Goal: Transaction & Acquisition: Download file/media

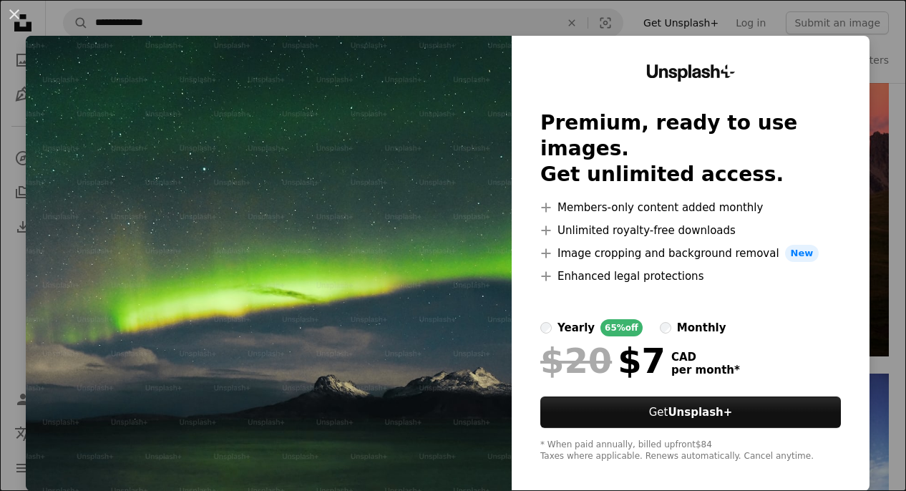
scroll to position [10, 0]
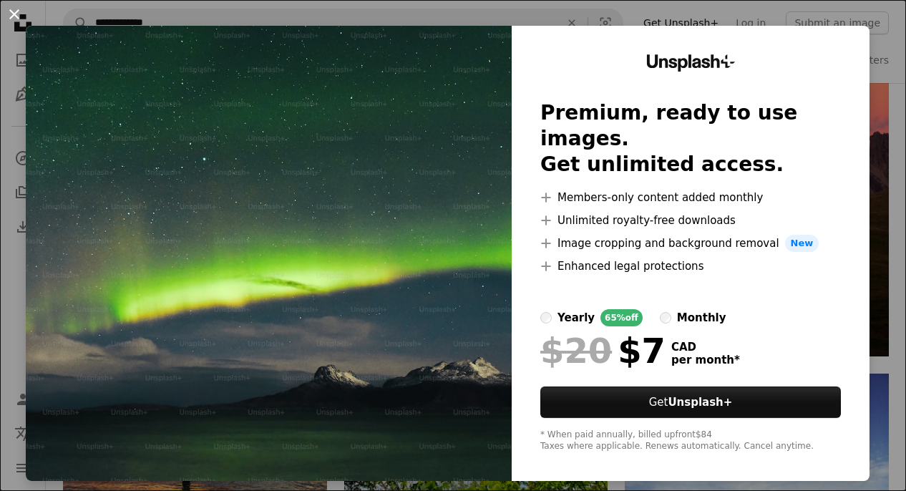
click at [16, 14] on button "An X shape" at bounding box center [14, 14] width 17 height 17
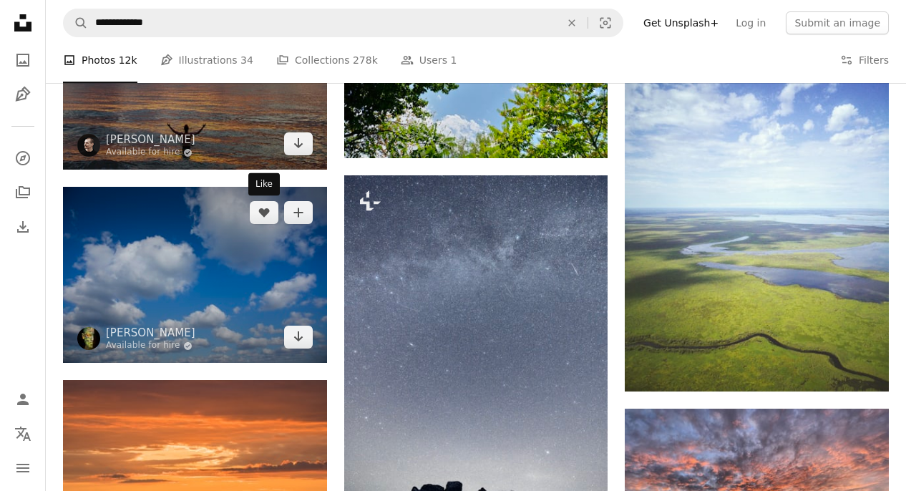
scroll to position [1604, 0]
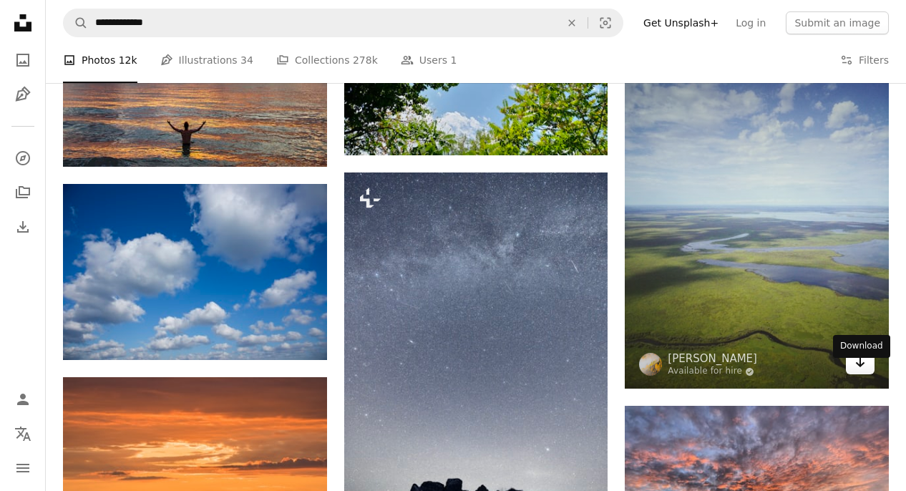
click at [860, 367] on icon "Download" at bounding box center [860, 362] width 9 height 10
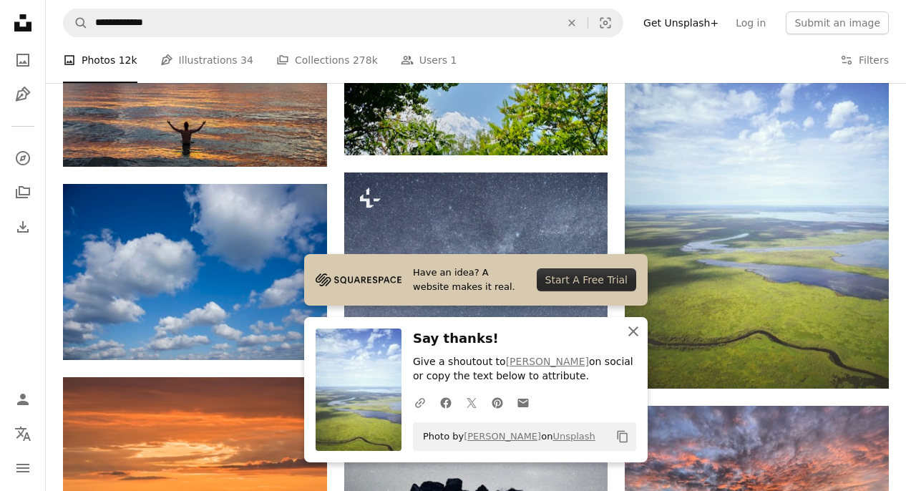
click at [633, 329] on icon "An X shape" at bounding box center [633, 331] width 17 height 17
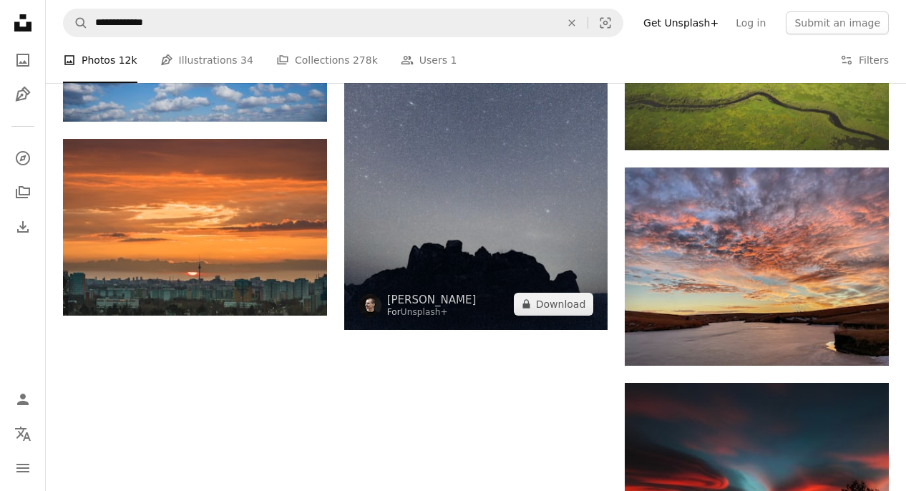
scroll to position [1844, 0]
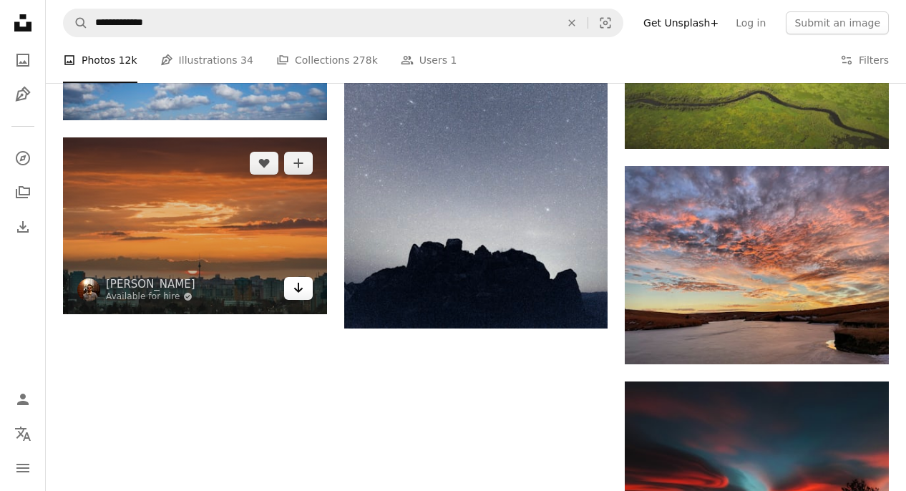
click at [299, 288] on icon "Arrow pointing down" at bounding box center [298, 287] width 11 height 17
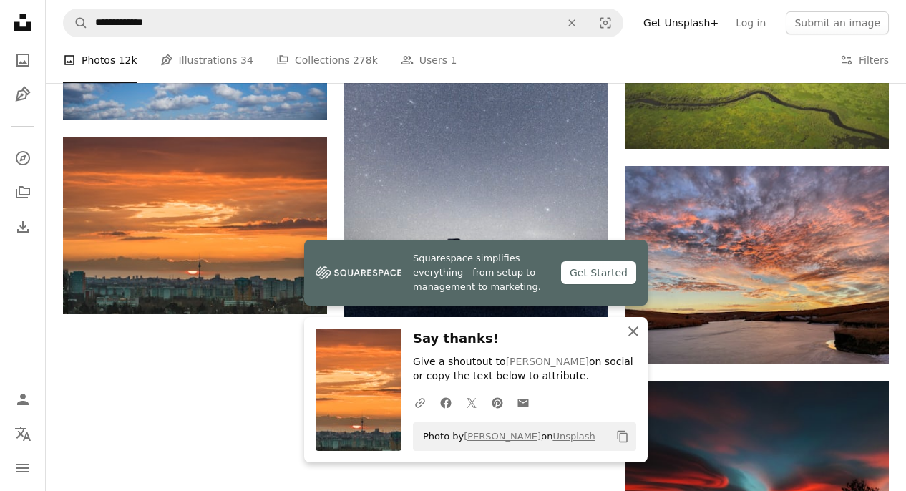
click at [635, 332] on icon "button" at bounding box center [633, 331] width 10 height 10
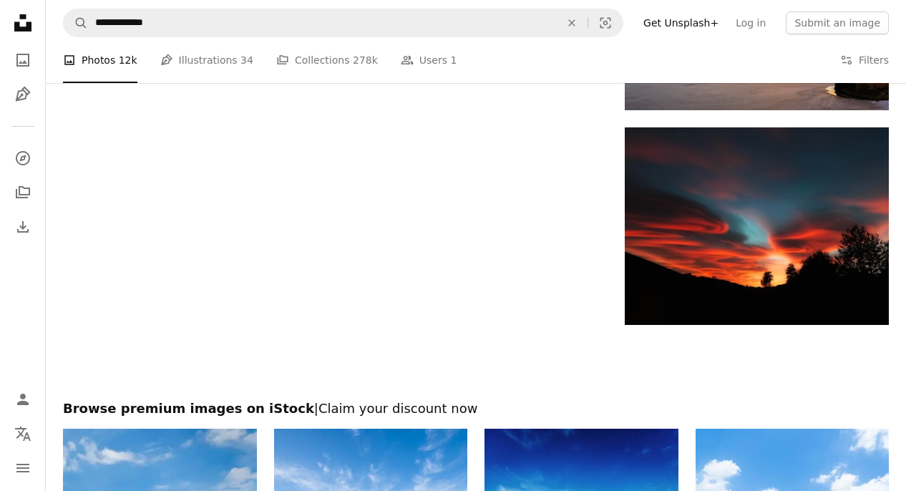
scroll to position [2105, 0]
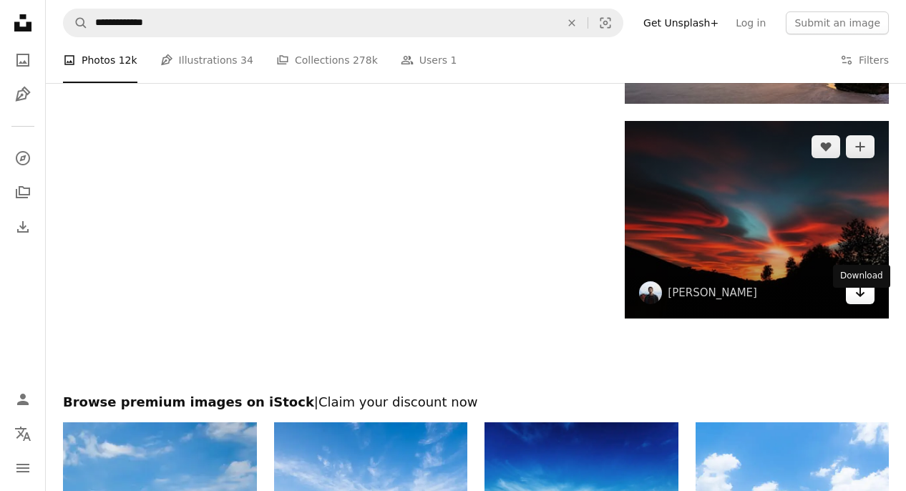
click at [862, 301] on icon "Arrow pointing down" at bounding box center [859, 291] width 11 height 17
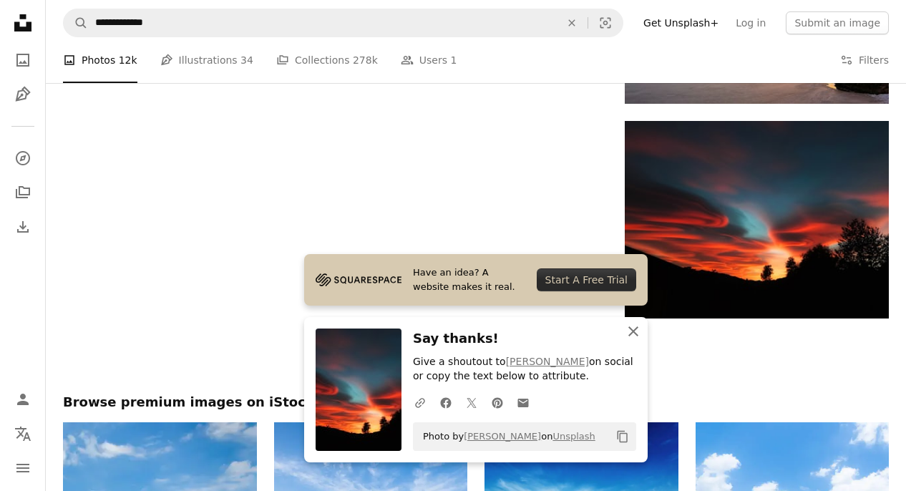
click at [632, 326] on icon "An X shape" at bounding box center [633, 331] width 17 height 17
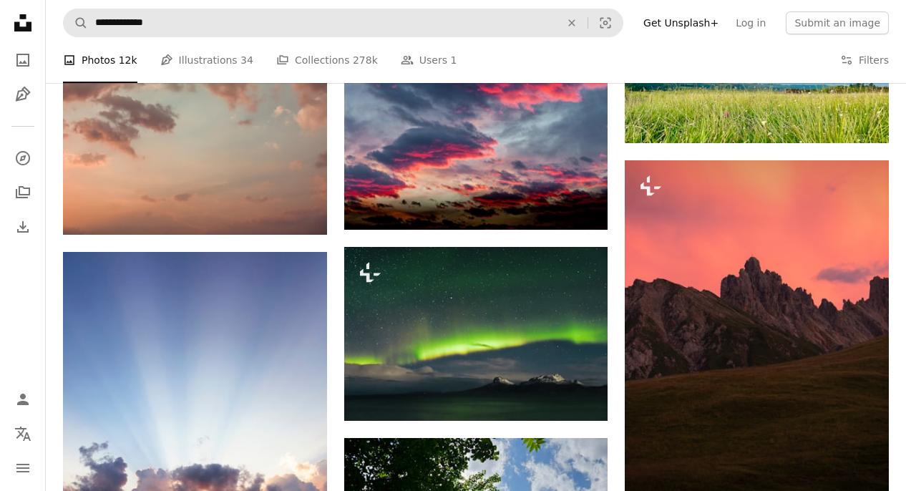
scroll to position [1098, 0]
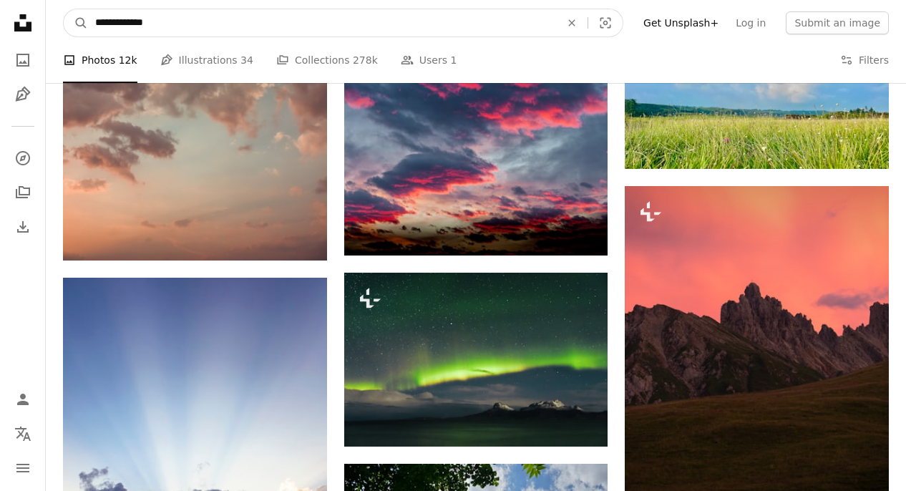
click at [137, 24] on input "**********" at bounding box center [322, 22] width 468 height 27
type input "**********"
click at [64, 9] on button "A magnifying glass" at bounding box center [76, 22] width 24 height 27
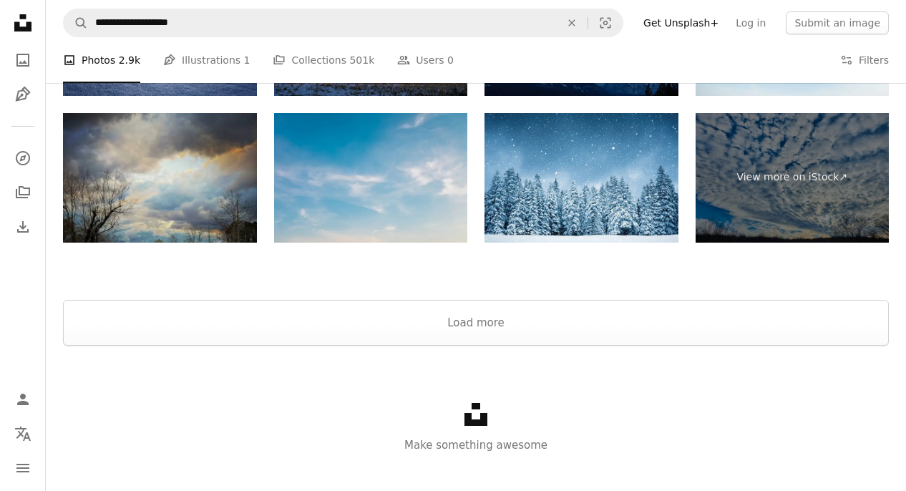
scroll to position [2258, 0]
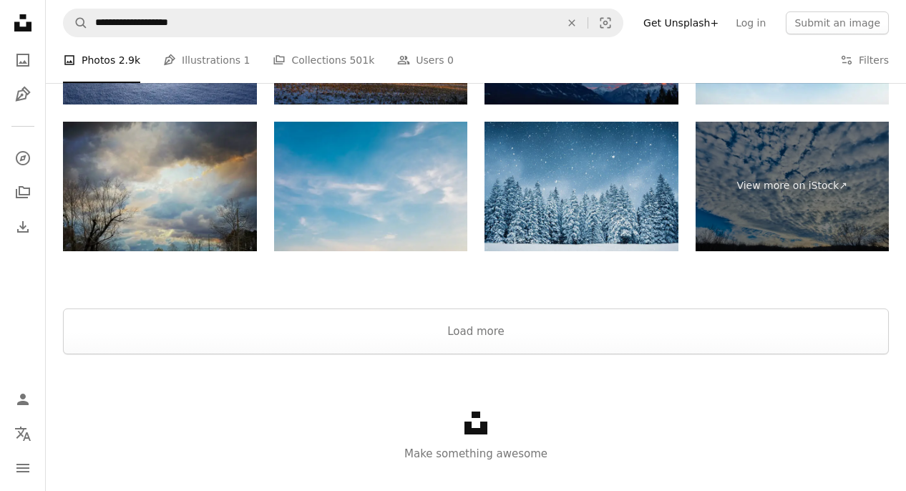
click at [600, 198] on img at bounding box center [581, 186] width 194 height 129
